Goal: Information Seeking & Learning: Learn about a topic

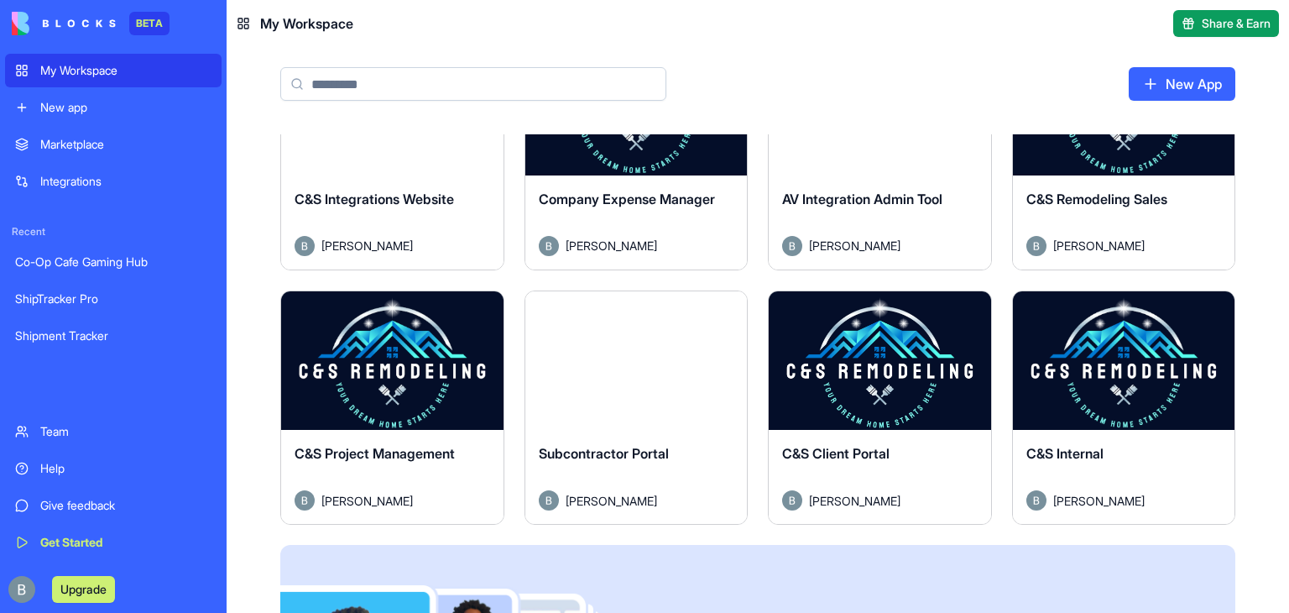
scroll to position [581, 0]
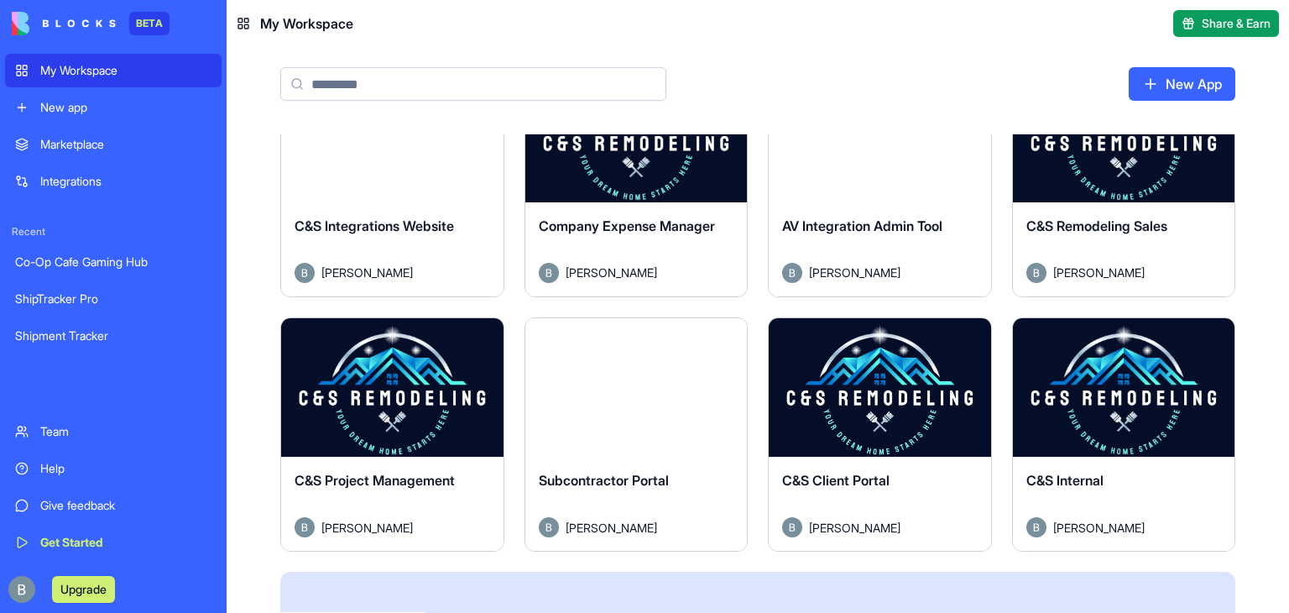
click at [373, 382] on button "Launch" at bounding box center [392, 388] width 126 height 34
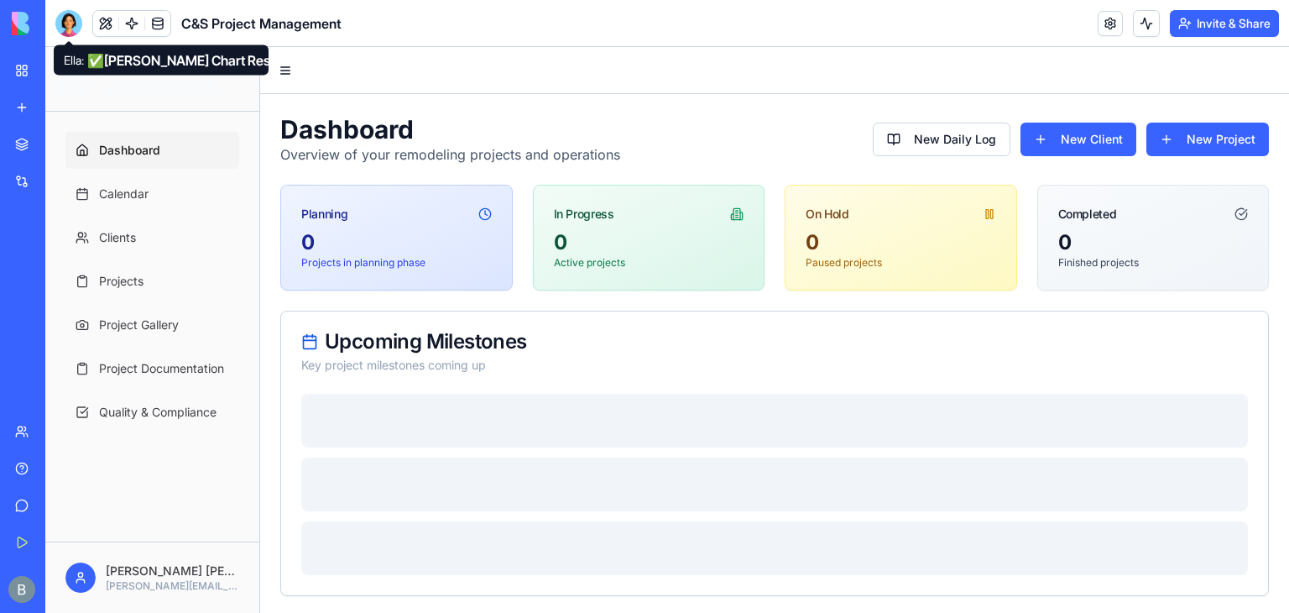
click at [68, 26] on div at bounding box center [68, 23] width 27 height 27
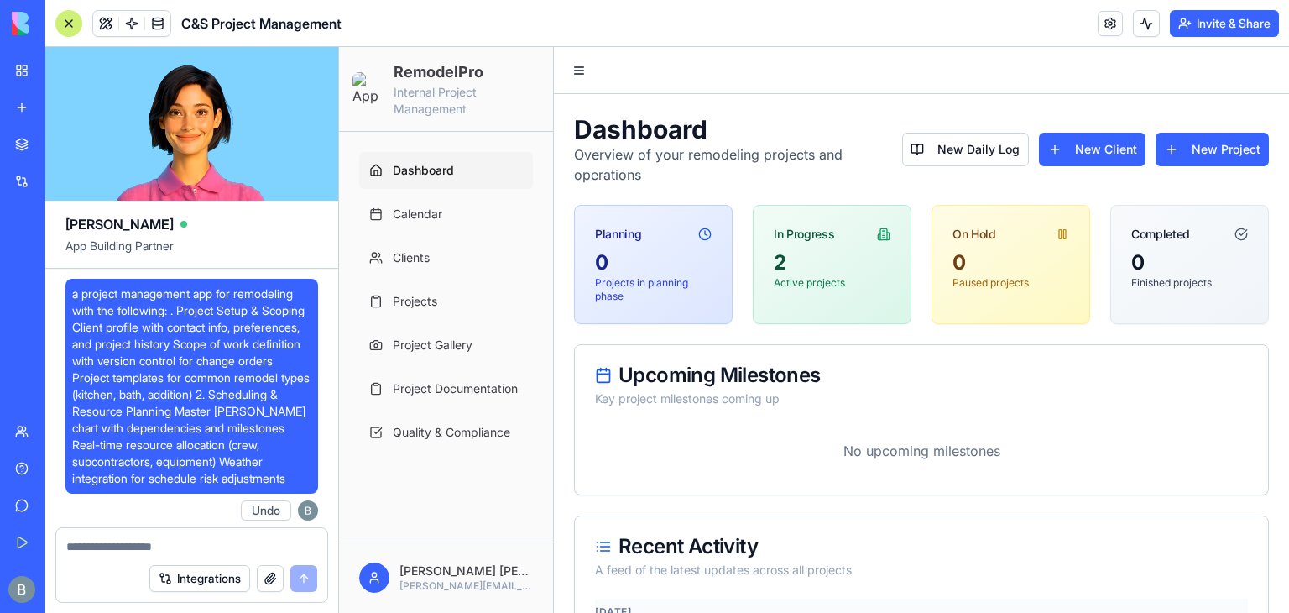
scroll to position [129184, 0]
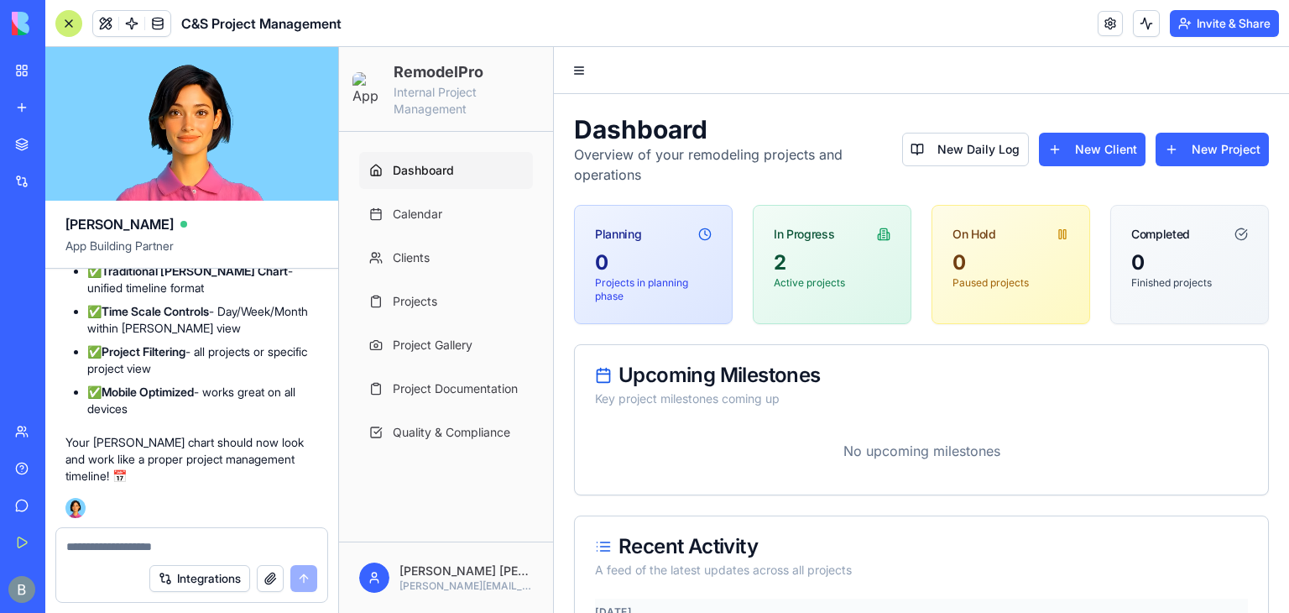
click at [122, 558] on div "Integrations" at bounding box center [191, 578] width 271 height 47
click at [114, 548] on textarea at bounding box center [191, 546] width 251 height 17
type textarea "*"
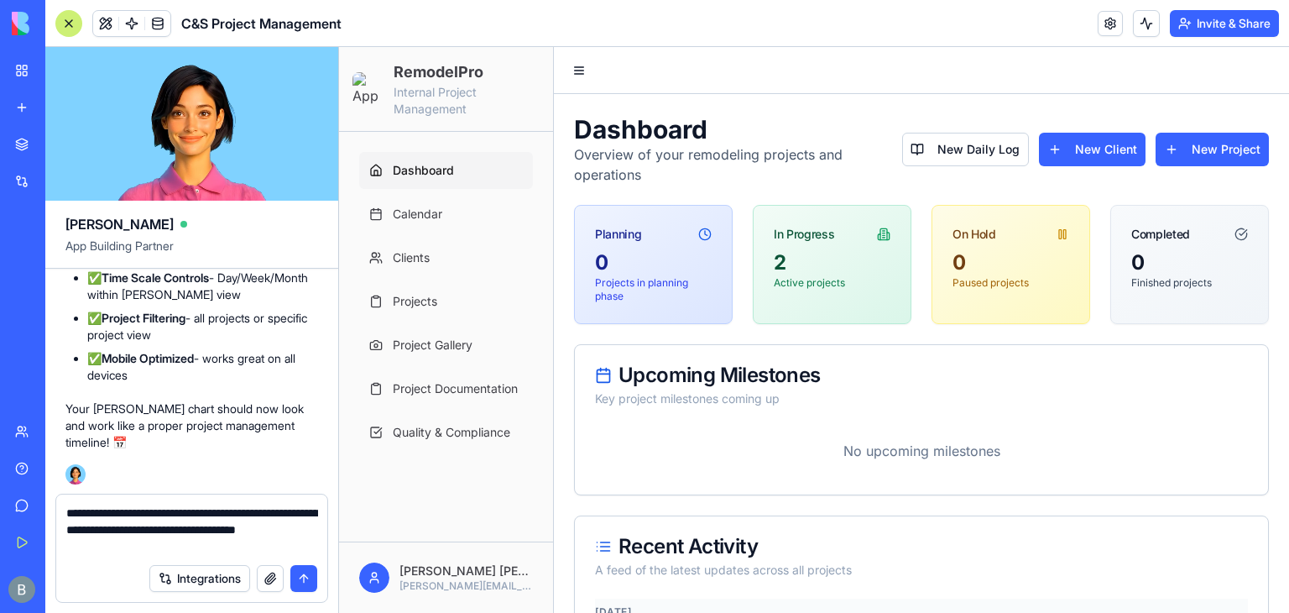
type textarea "**********"
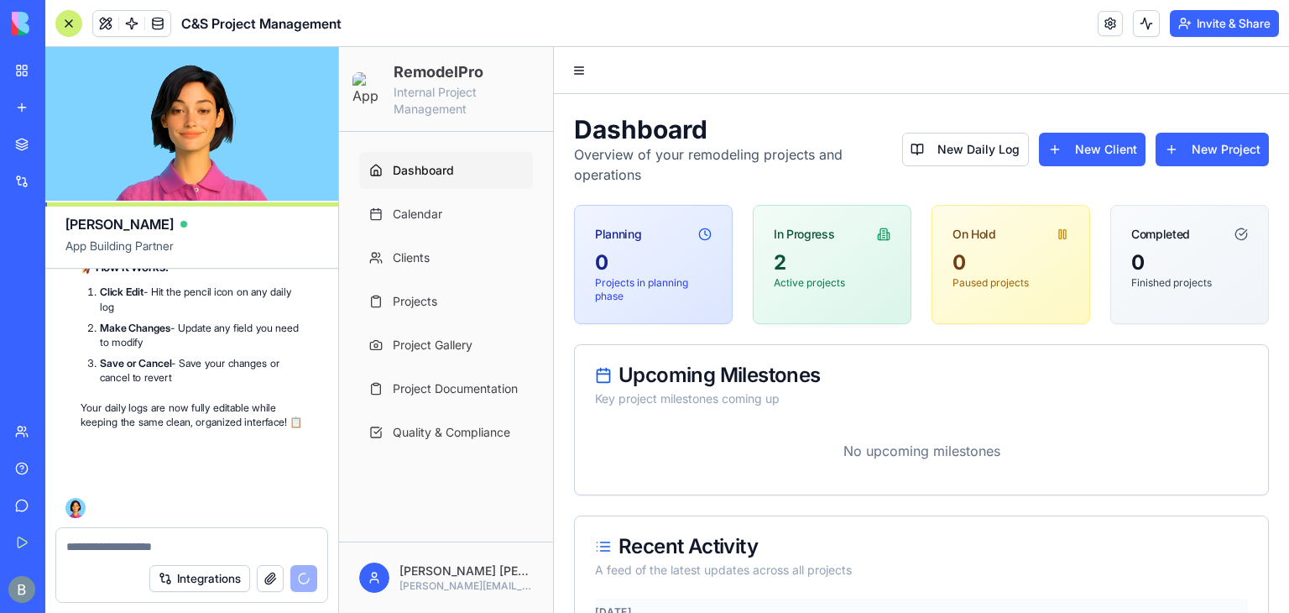
scroll to position [130439, 0]
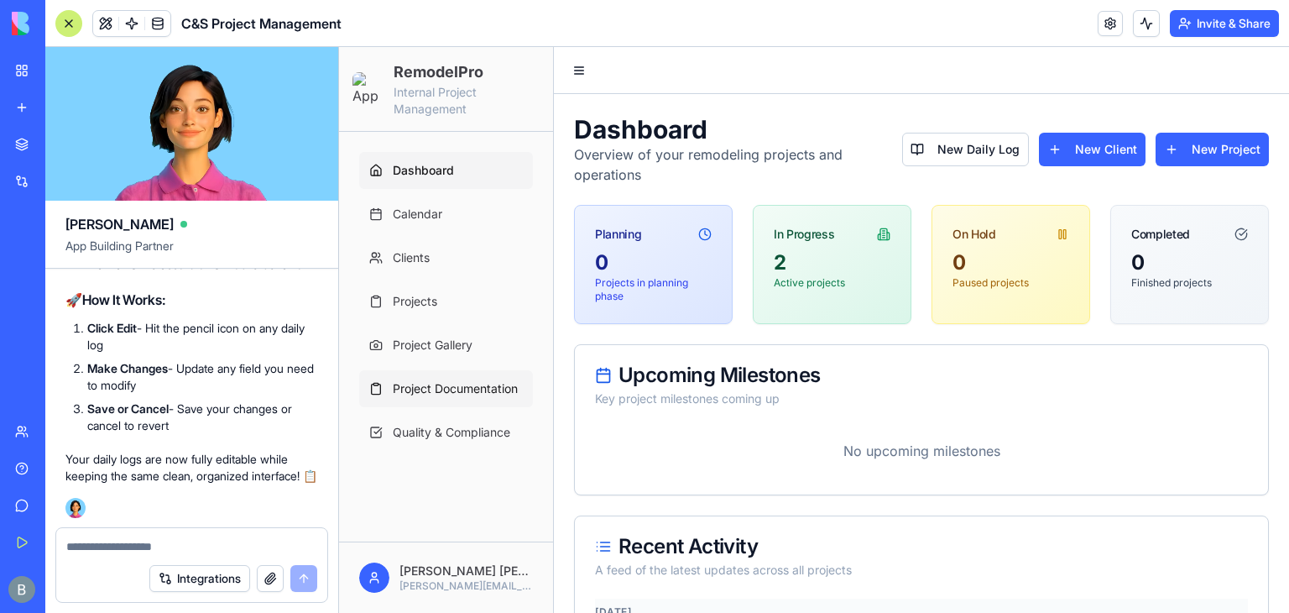
click at [433, 384] on span "Project Documentation" at bounding box center [455, 388] width 125 height 17
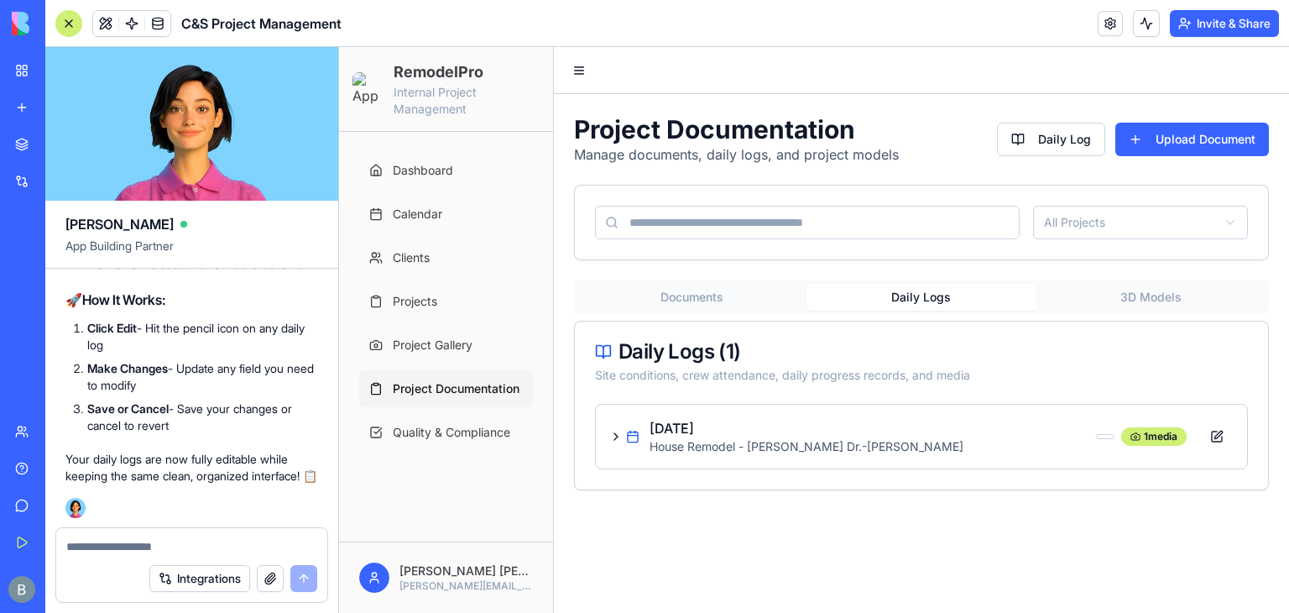
click at [929, 310] on button "Daily Logs" at bounding box center [920, 297] width 229 height 27
click at [1219, 436] on button at bounding box center [1217, 436] width 34 height 30
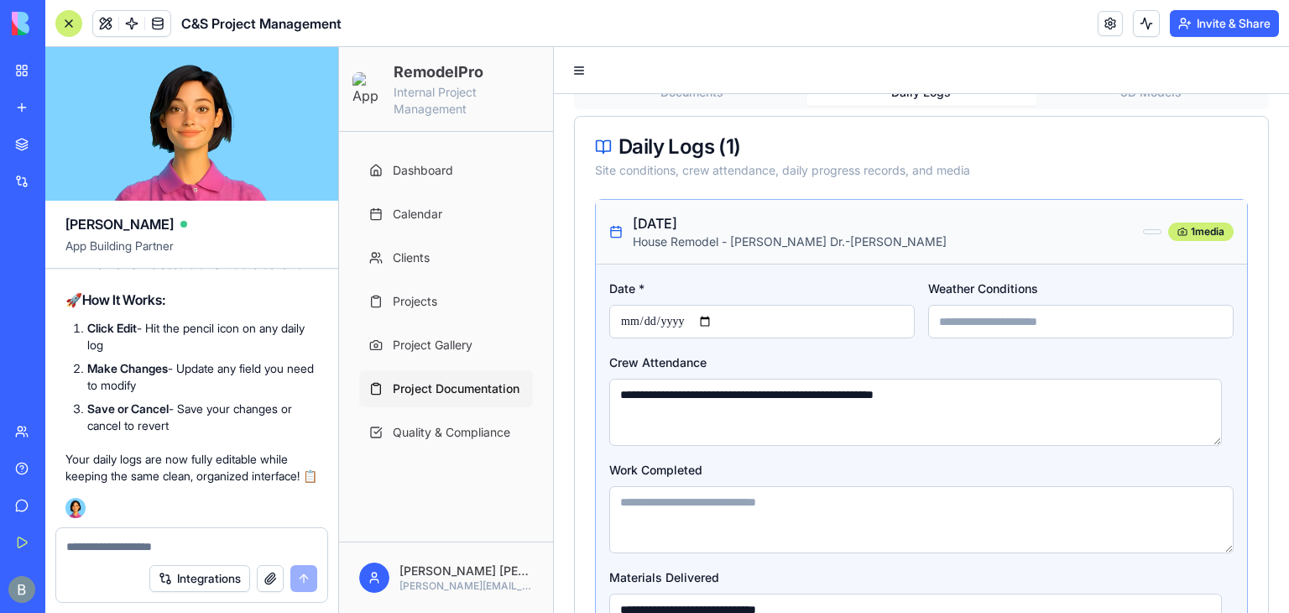
scroll to position [124, 0]
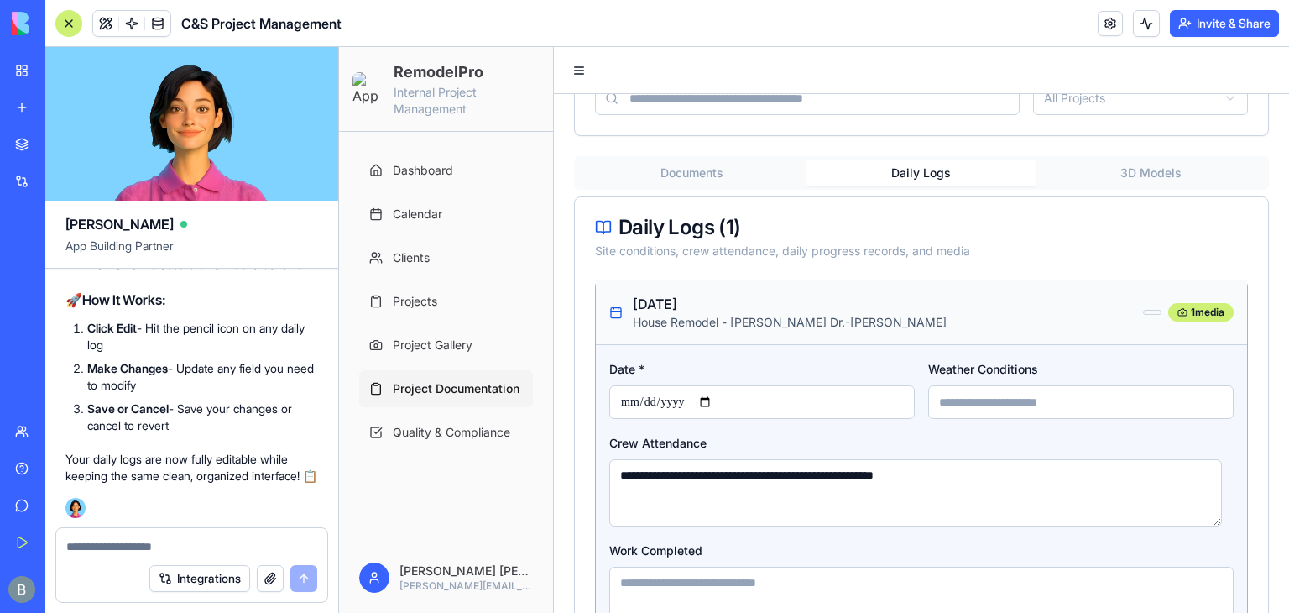
click at [1112, 318] on p "House Remodel - [PERSON_NAME] Dr. - [PERSON_NAME]" at bounding box center [884, 322] width 503 height 17
click at [1124, 289] on div "[DATE] House Remodel - [PERSON_NAME] Dr. - [PERSON_NAME] 1 media" at bounding box center [921, 312] width 651 height 64
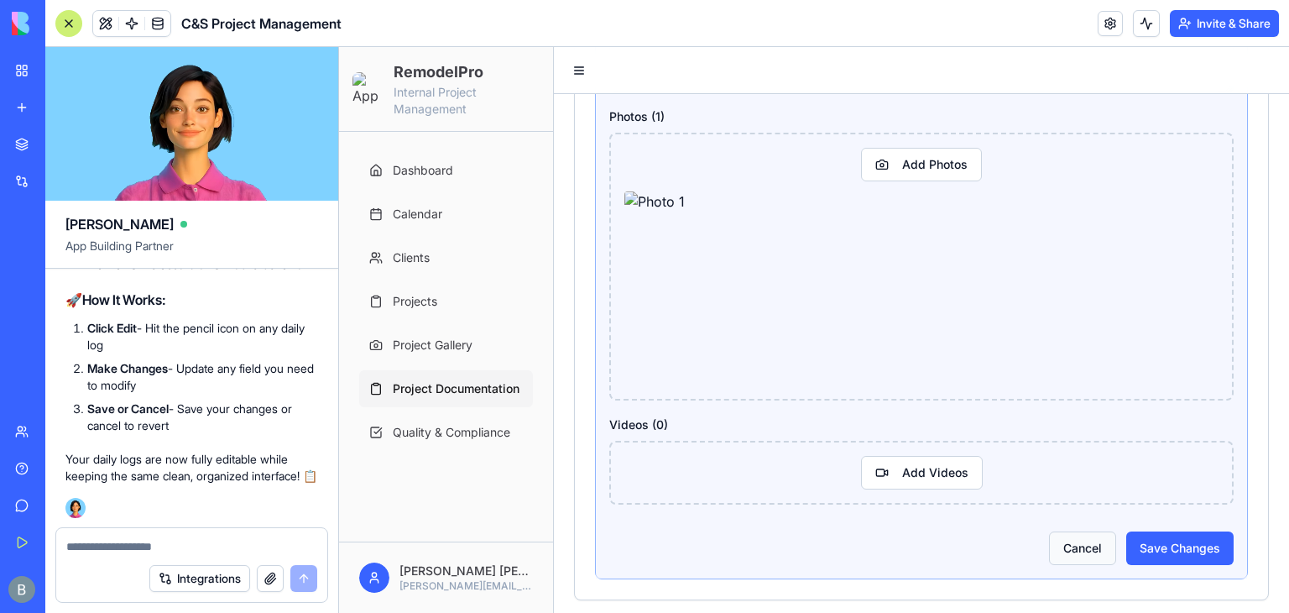
click at [1082, 539] on button "Cancel" at bounding box center [1082, 548] width 67 height 34
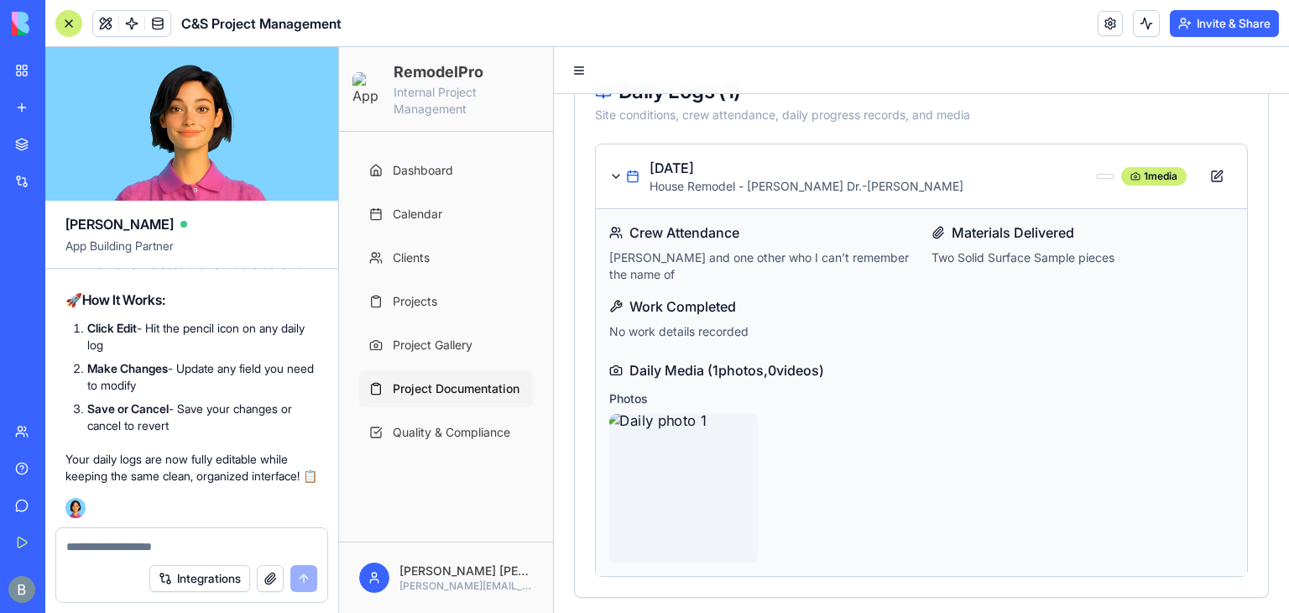
click at [707, 456] on img at bounding box center [684, 488] width 156 height 156
click at [714, 467] on img at bounding box center [684, 488] width 156 height 156
click at [698, 374] on h5 "Daily Media ( 1 photos, 0 videos)" at bounding box center [921, 370] width 624 height 20
click at [688, 452] on img at bounding box center [684, 488] width 156 height 156
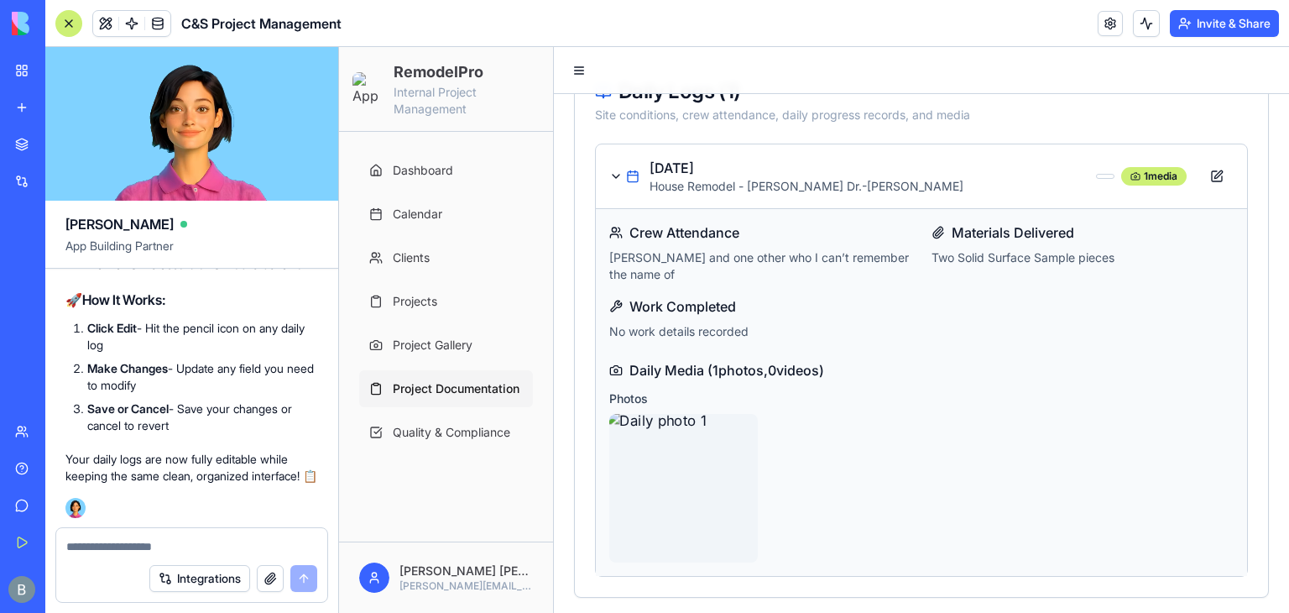
click at [688, 452] on img at bounding box center [684, 488] width 156 height 156
click at [171, 550] on textarea at bounding box center [192, 546] width 252 height 17
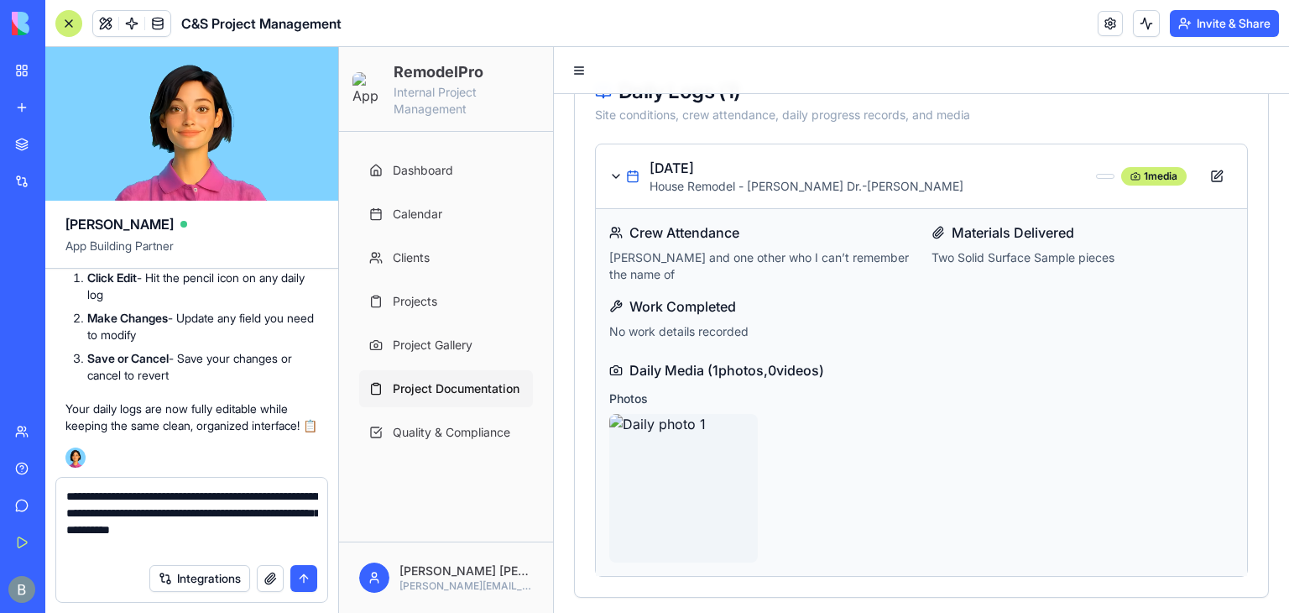
type textarea "**********"
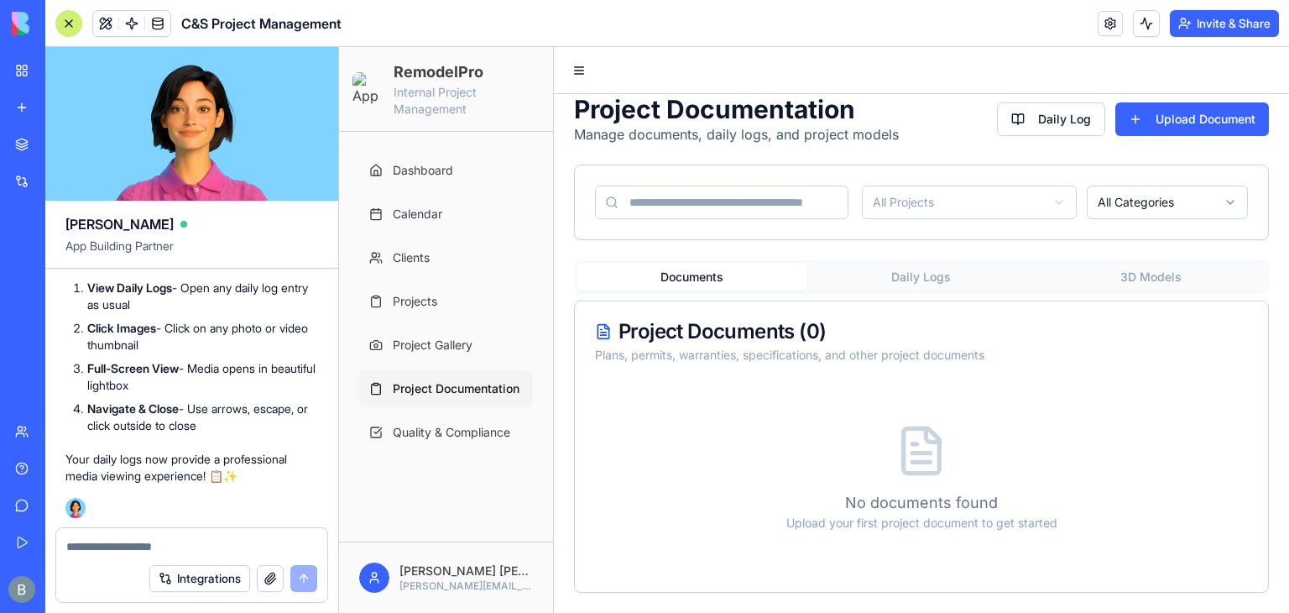
scroll to position [19, 0]
click at [832, 341] on div "Project Documents ( 0 )" at bounding box center [921, 332] width 653 height 20
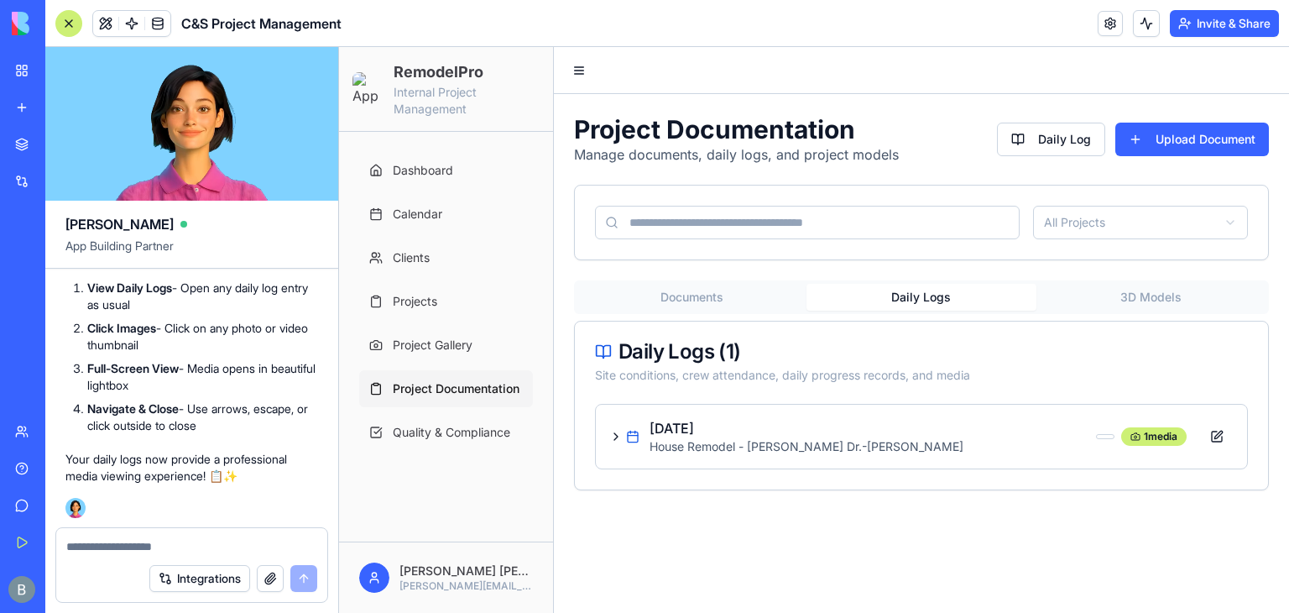
click at [876, 278] on div "Project Documentation Manage documents, daily logs, and project models Daily Lo…" at bounding box center [921, 302] width 735 height 416
click at [863, 420] on h4 "[DATE]" at bounding box center [869, 428] width 440 height 20
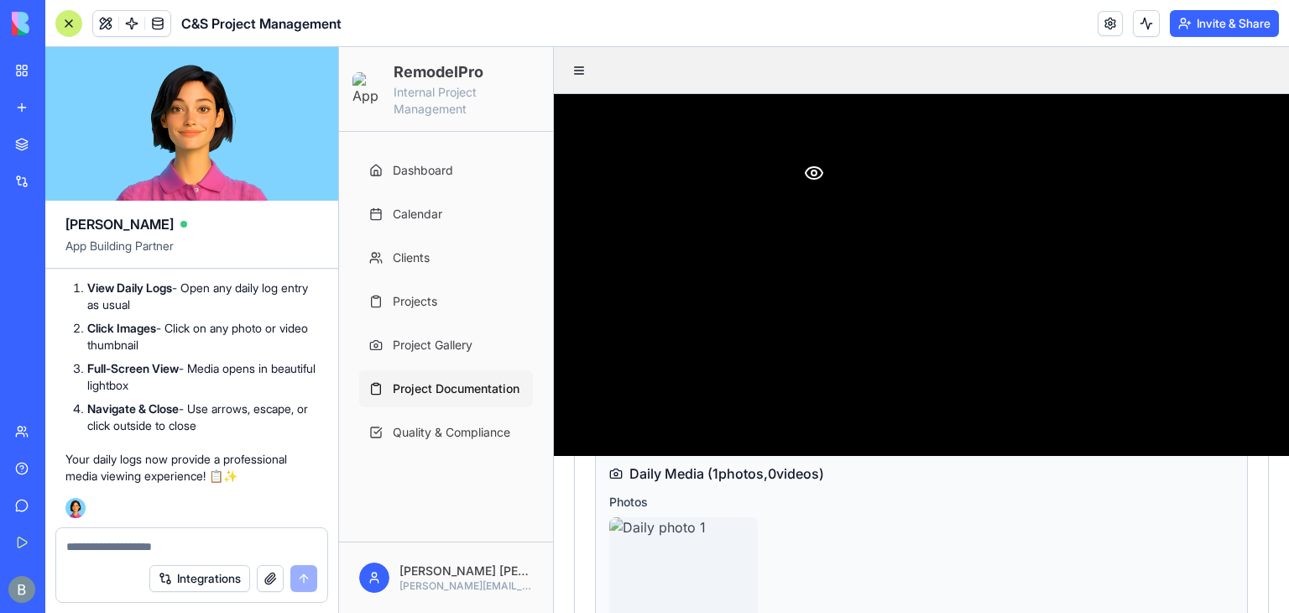
scroll to position [149, 0]
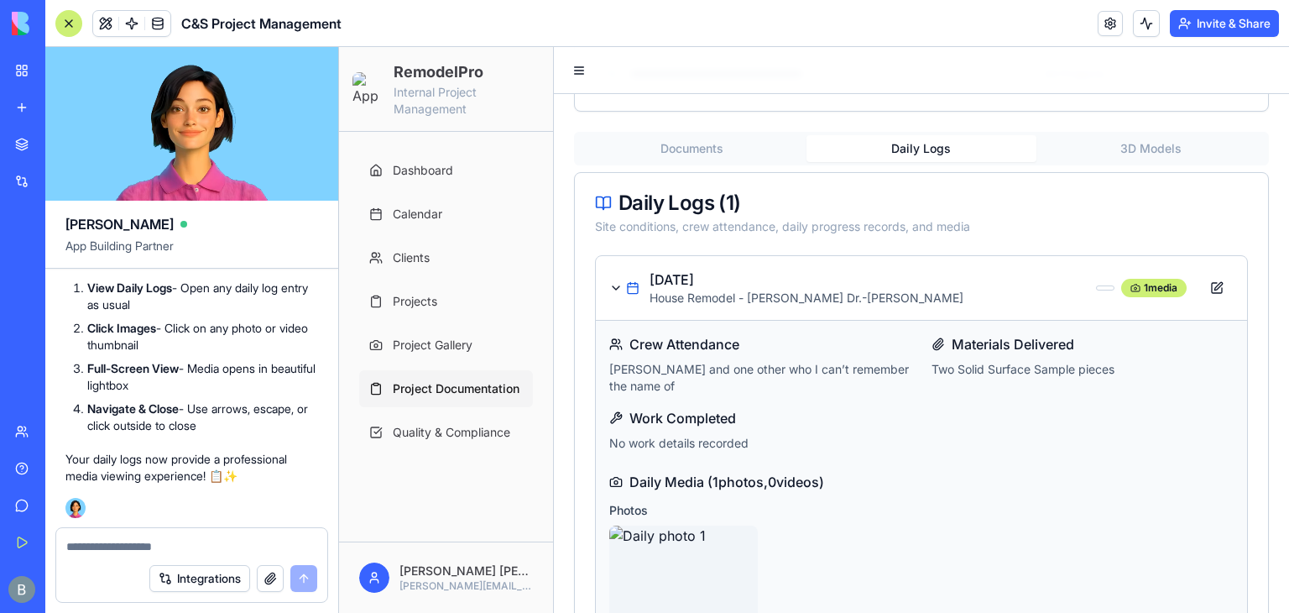
click at [849, 490] on h5 "Daily Media ( 1 photos, 0 videos)" at bounding box center [921, 482] width 624 height 20
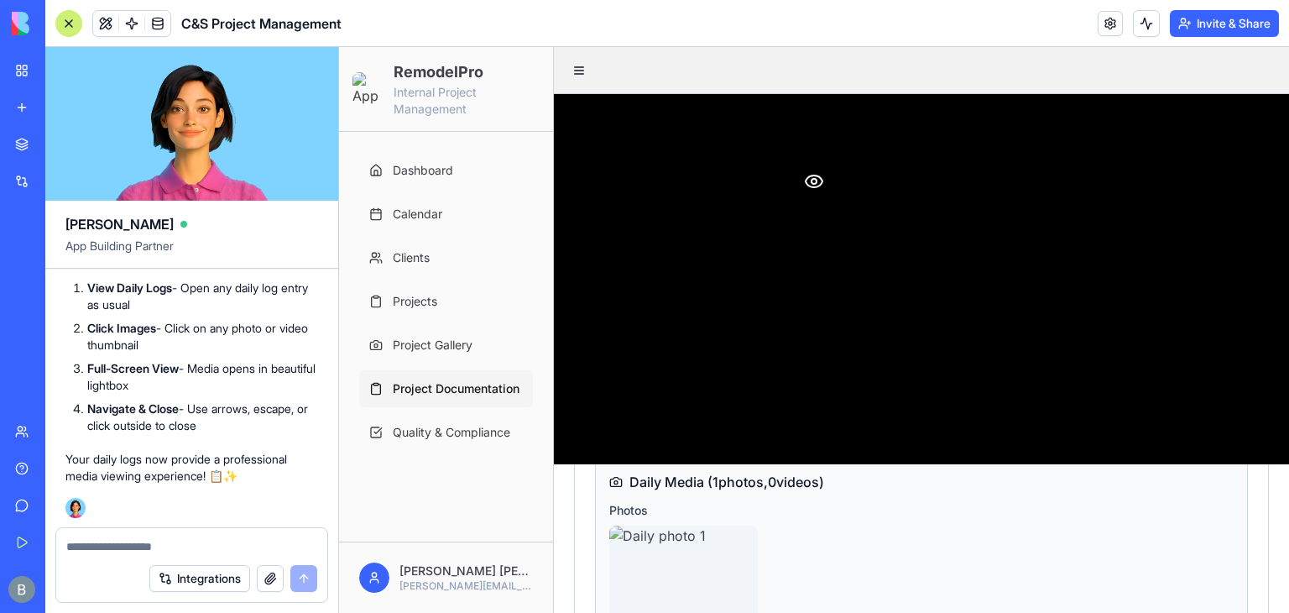
scroll to position [260, 0]
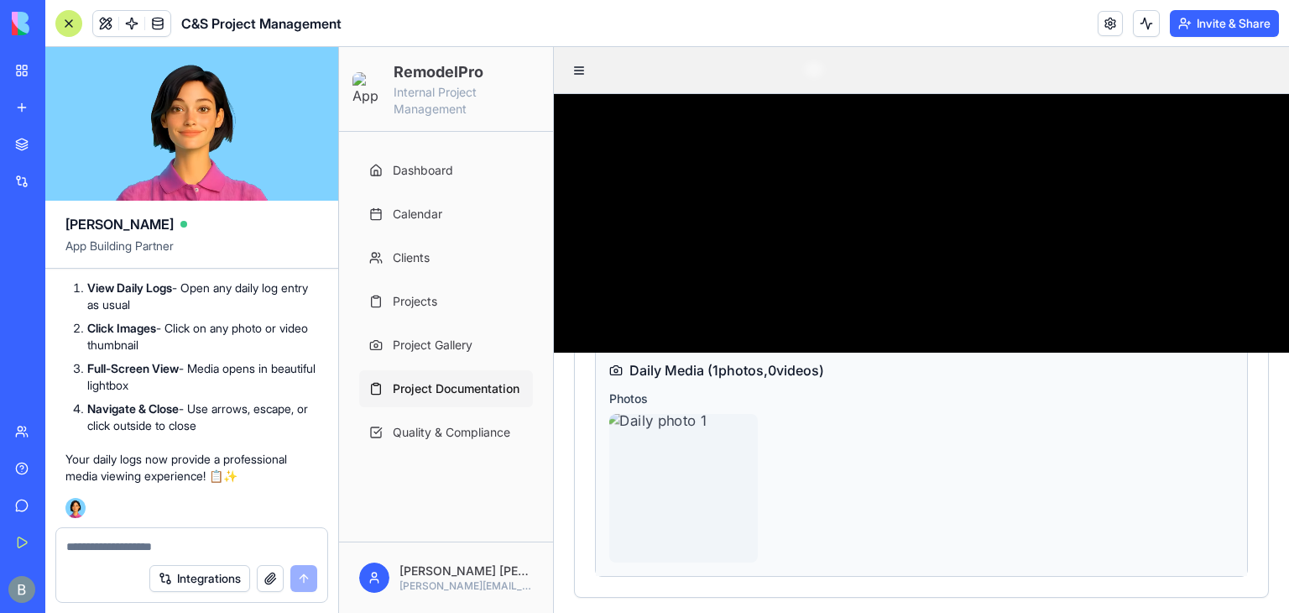
click at [676, 479] on img at bounding box center [684, 488] width 156 height 156
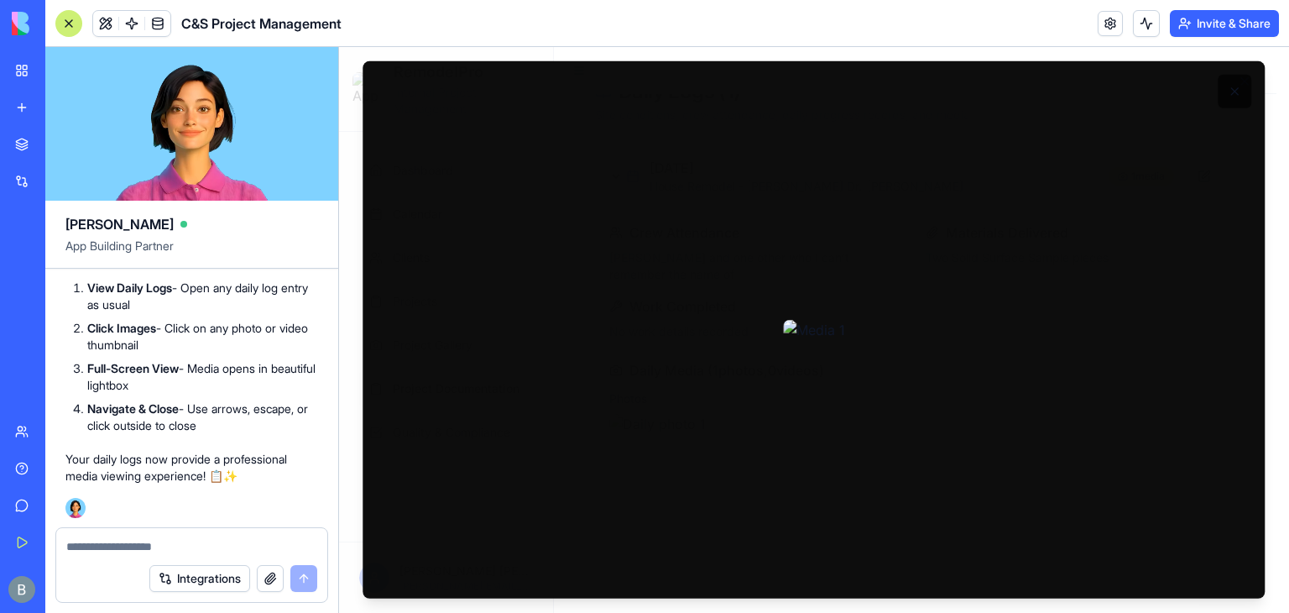
click at [1233, 100] on button at bounding box center [1235, 92] width 34 height 34
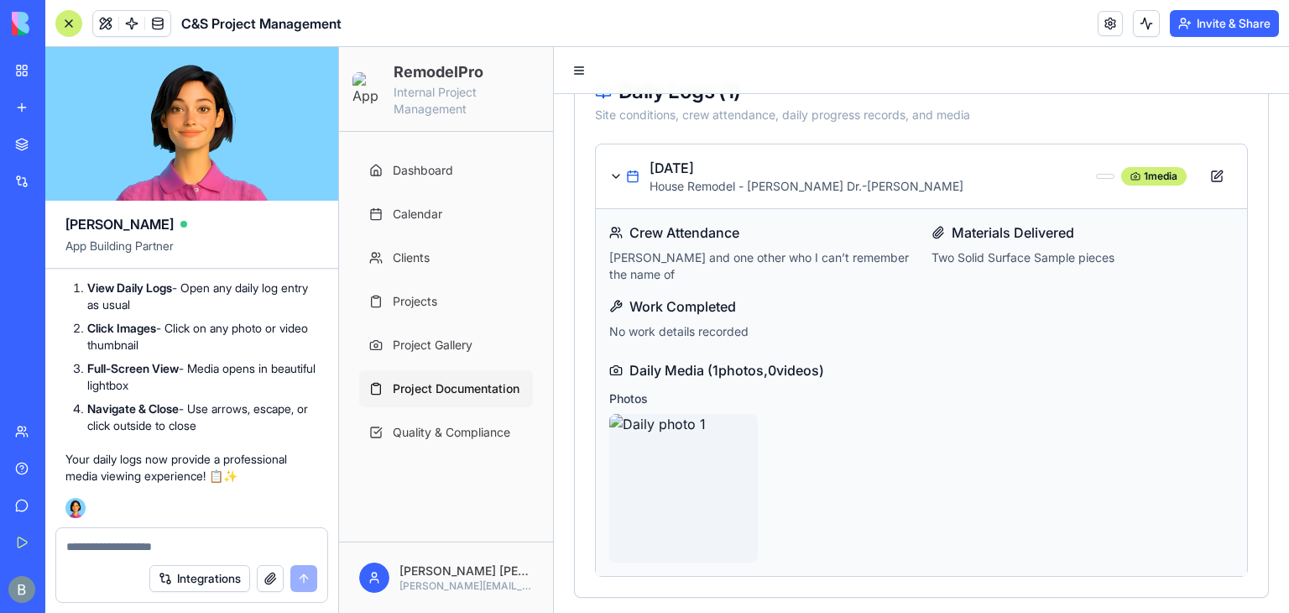
click at [245, 529] on div at bounding box center [191, 541] width 271 height 27
click at [244, 531] on div at bounding box center [191, 541] width 271 height 27
click at [216, 545] on textarea at bounding box center [192, 546] width 252 height 17
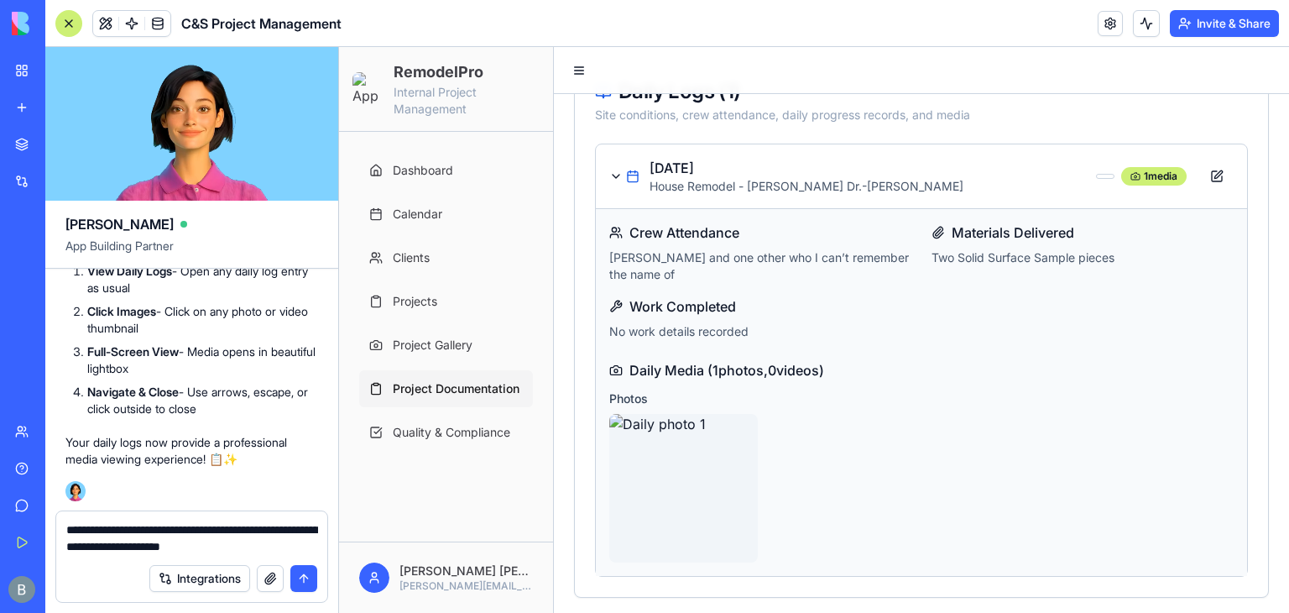
type textarea "**********"
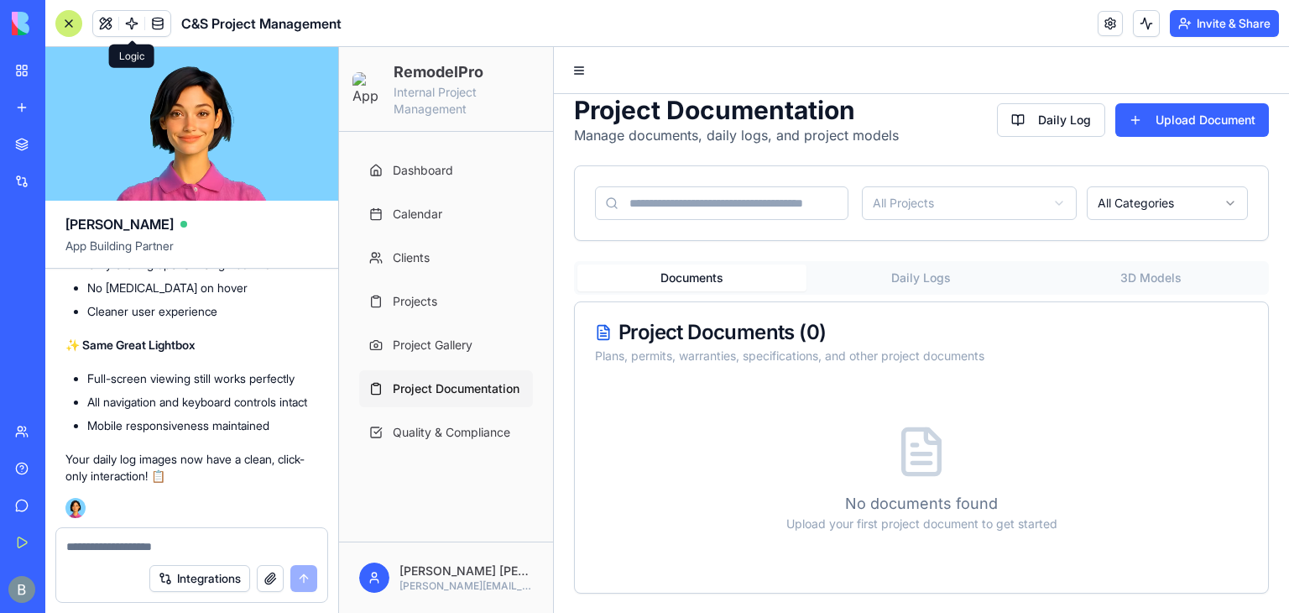
scroll to position [132490, 0]
click at [1096, 261] on div "Documents Daily Logs 3D Models" at bounding box center [921, 278] width 695 height 34
click at [1144, 272] on button "3D Models" at bounding box center [1150, 277] width 229 height 27
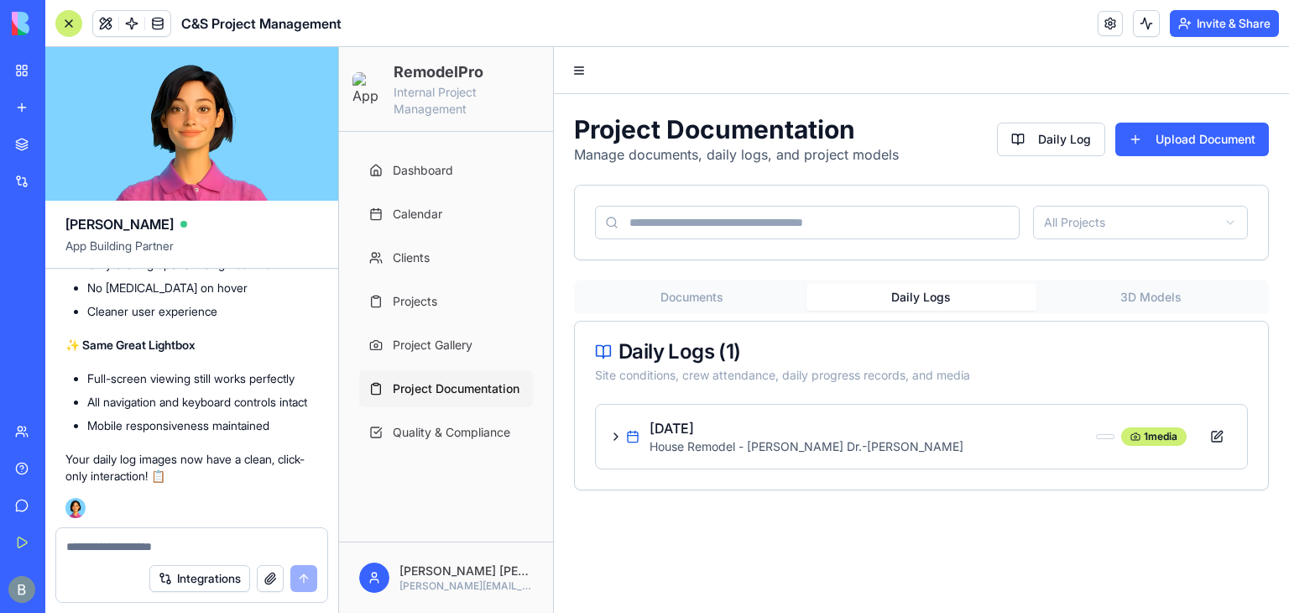
scroll to position [0, 0]
click at [965, 284] on button "Daily Logs" at bounding box center [920, 297] width 229 height 27
click at [732, 446] on p "House Remodel - [PERSON_NAME] Dr. - [PERSON_NAME]" at bounding box center [869, 446] width 440 height 17
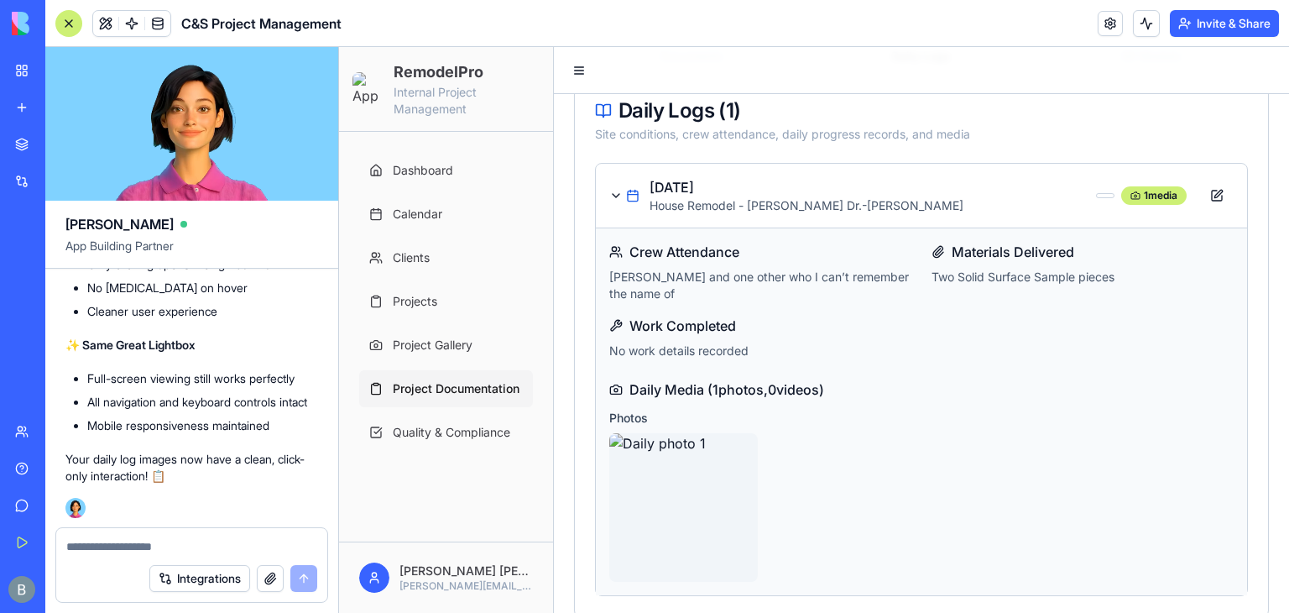
scroll to position [260, 0]
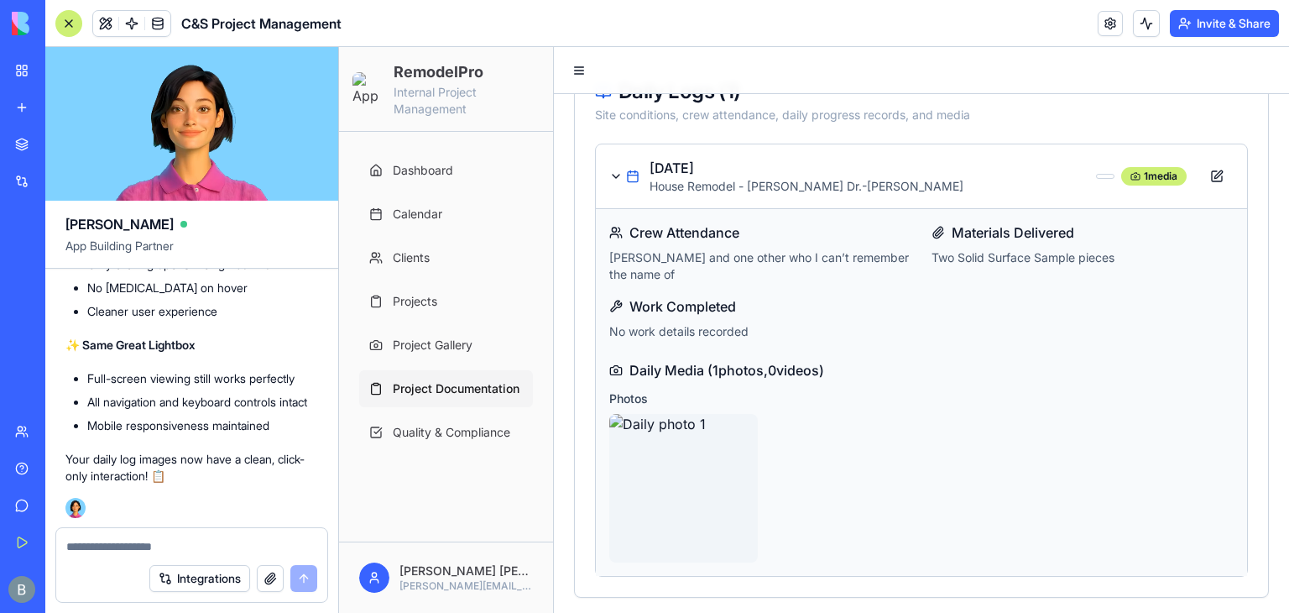
click at [654, 518] on img at bounding box center [683, 488] width 149 height 149
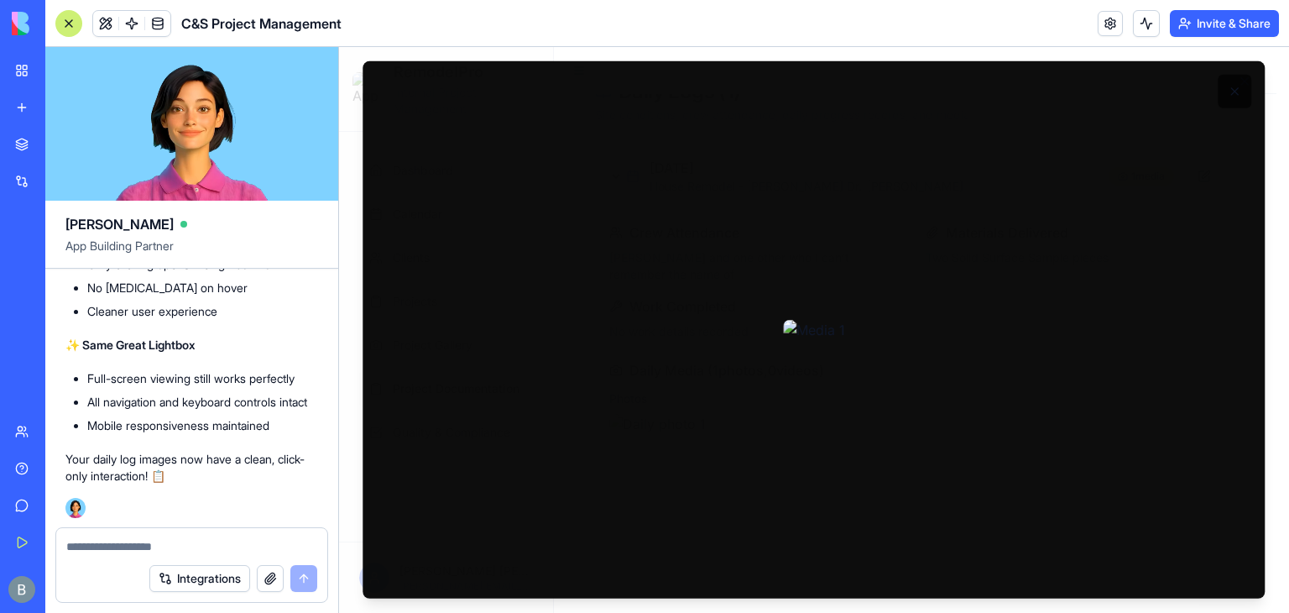
click at [1239, 86] on button at bounding box center [1235, 92] width 34 height 34
